Goal: Task Accomplishment & Management: Manage account settings

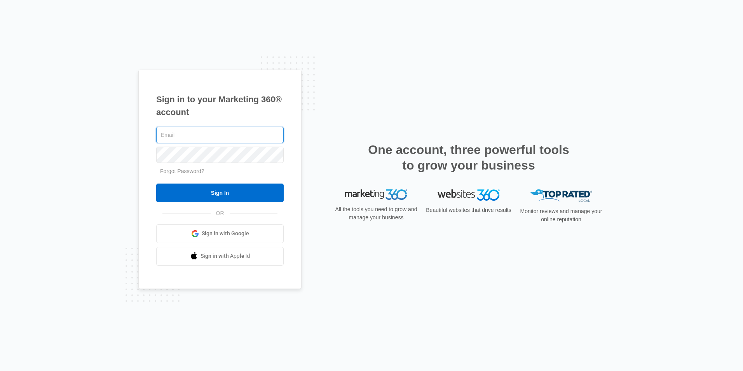
click at [213, 134] on input "text" at bounding box center [220, 135] width 128 height 16
paste input "davidsonj@integrityel.com"
type input "davidsonj@integrityel.com"
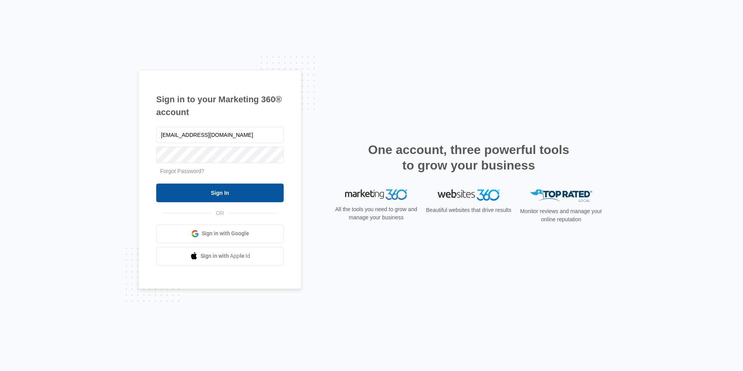
click at [220, 194] on input "Sign In" at bounding box center [220, 192] width 128 height 19
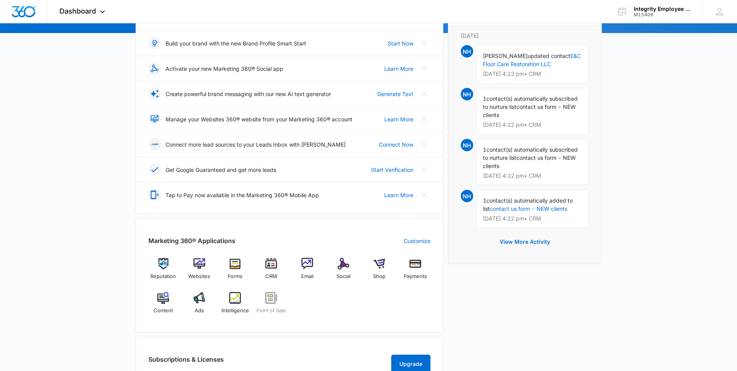
scroll to position [117, 0]
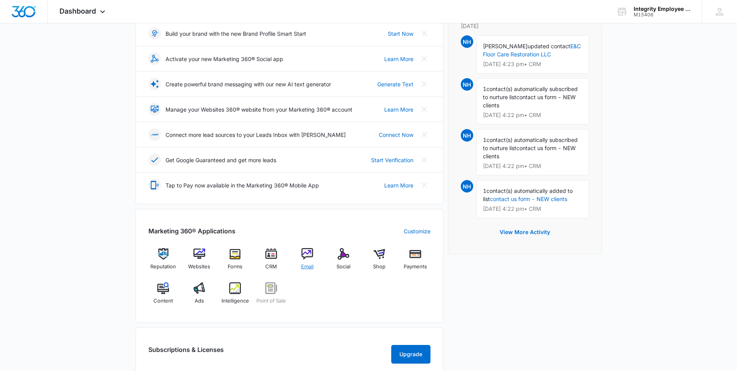
click at [309, 255] on img at bounding box center [308, 254] width 12 height 12
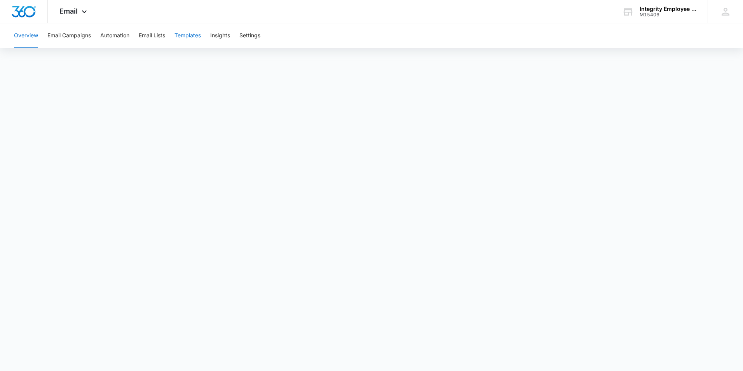
click at [197, 37] on button "Templates" at bounding box center [188, 35] width 26 height 25
click at [722, 13] on icon at bounding box center [726, 12] width 12 height 12
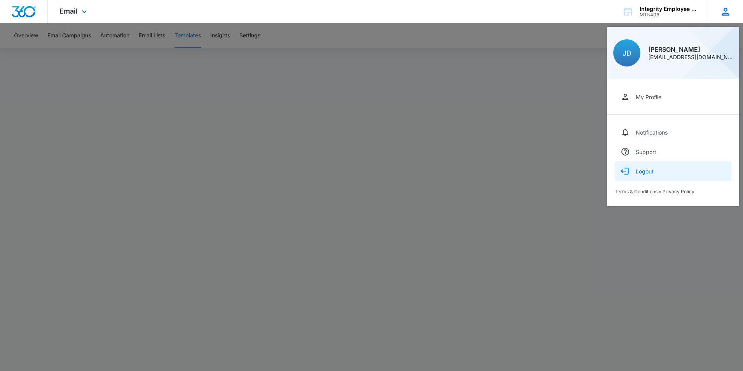
click at [647, 171] on div "Logout" at bounding box center [645, 171] width 18 height 7
